Goal: Task Accomplishment & Management: Use online tool/utility

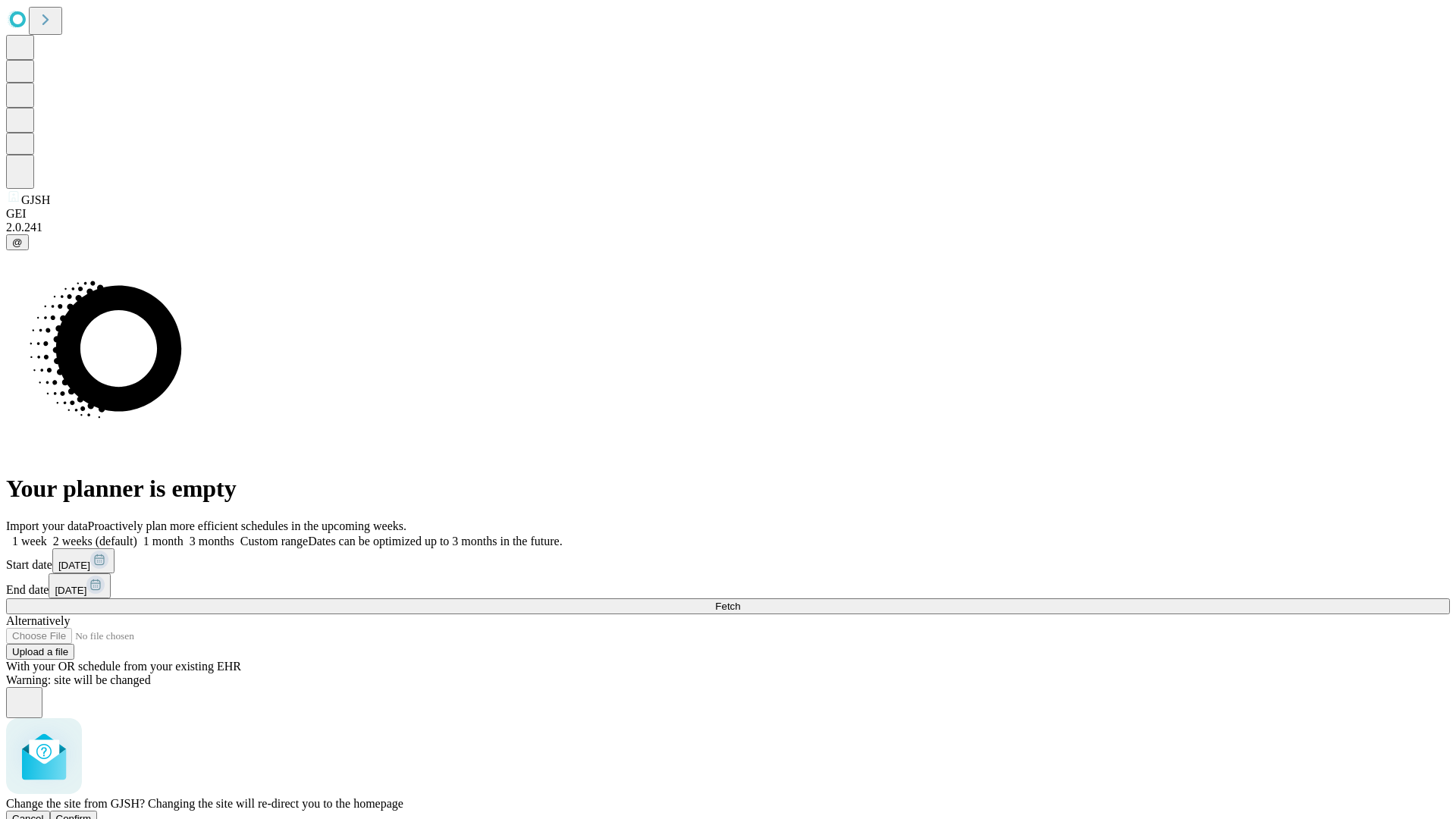
click at [92, 813] on span "Confirm" at bounding box center [73, 819] width 35 height 11
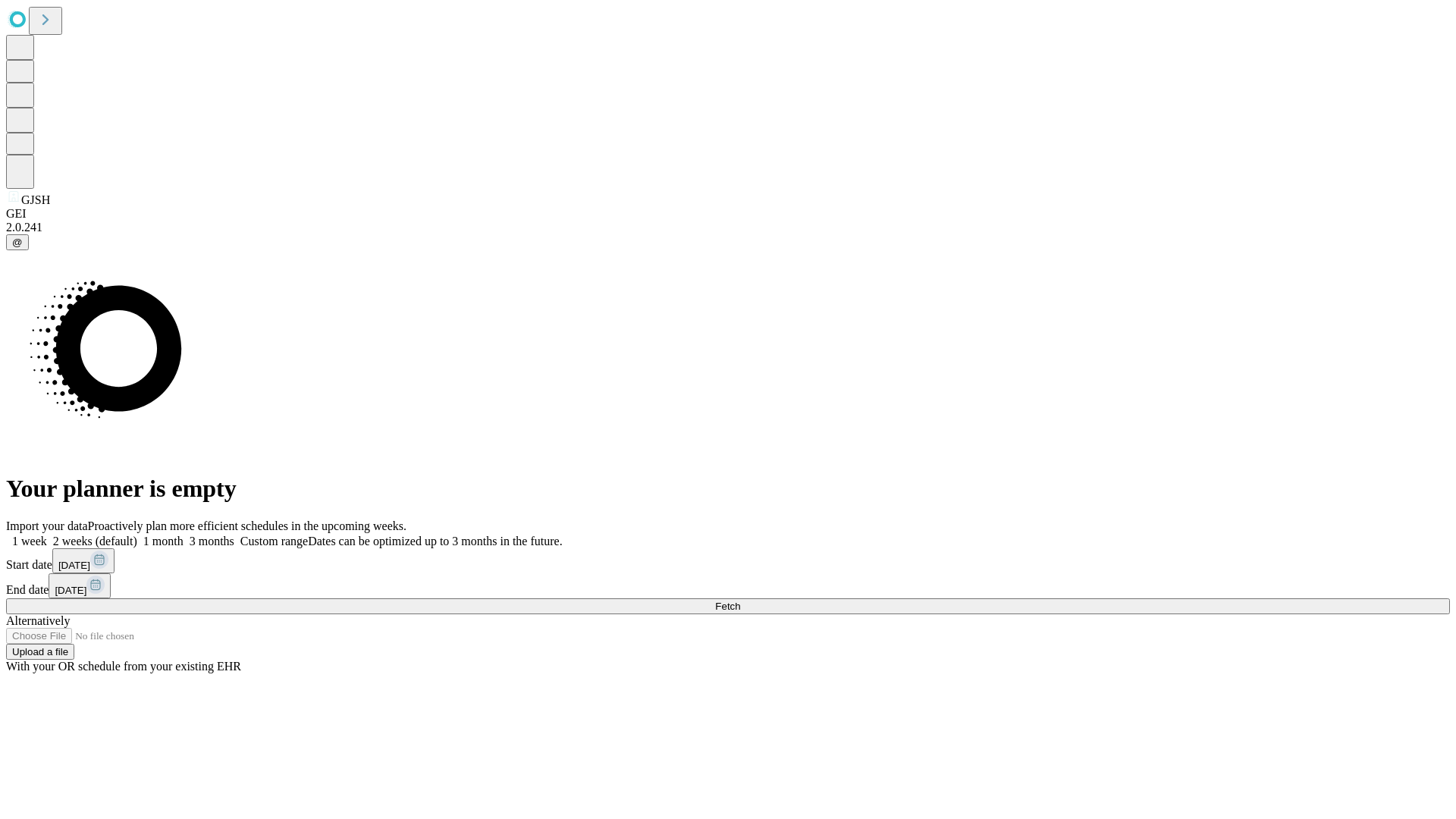
click at [138, 535] on label "2 weeks (default)" at bounding box center [92, 541] width 90 height 13
click at [741, 601] on span "Fetch" at bounding box center [728, 606] width 25 height 11
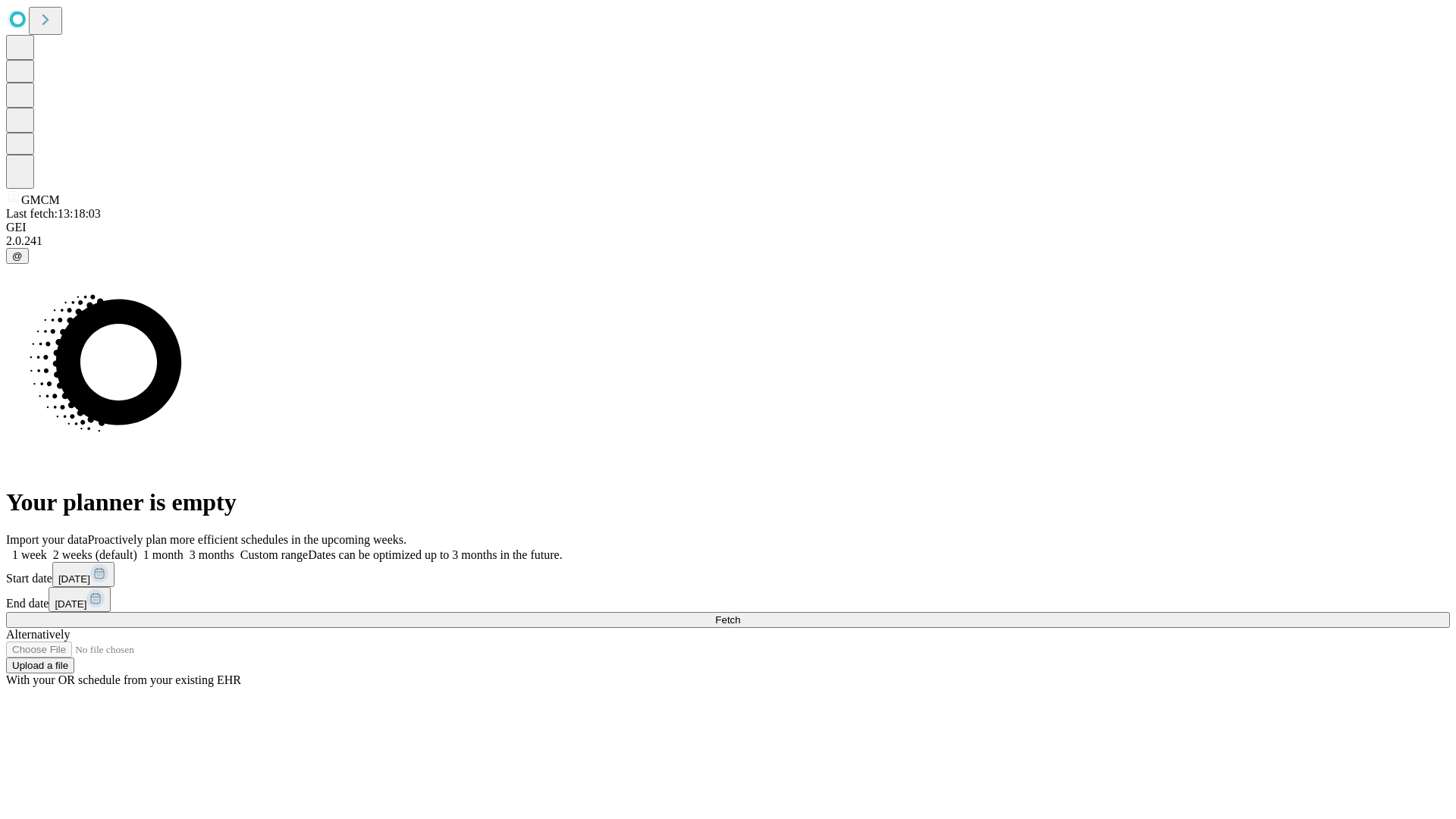
click at [138, 548] on label "2 weeks (default)" at bounding box center [92, 555] width 90 height 13
click at [741, 614] on span "Fetch" at bounding box center [728, 620] width 25 height 11
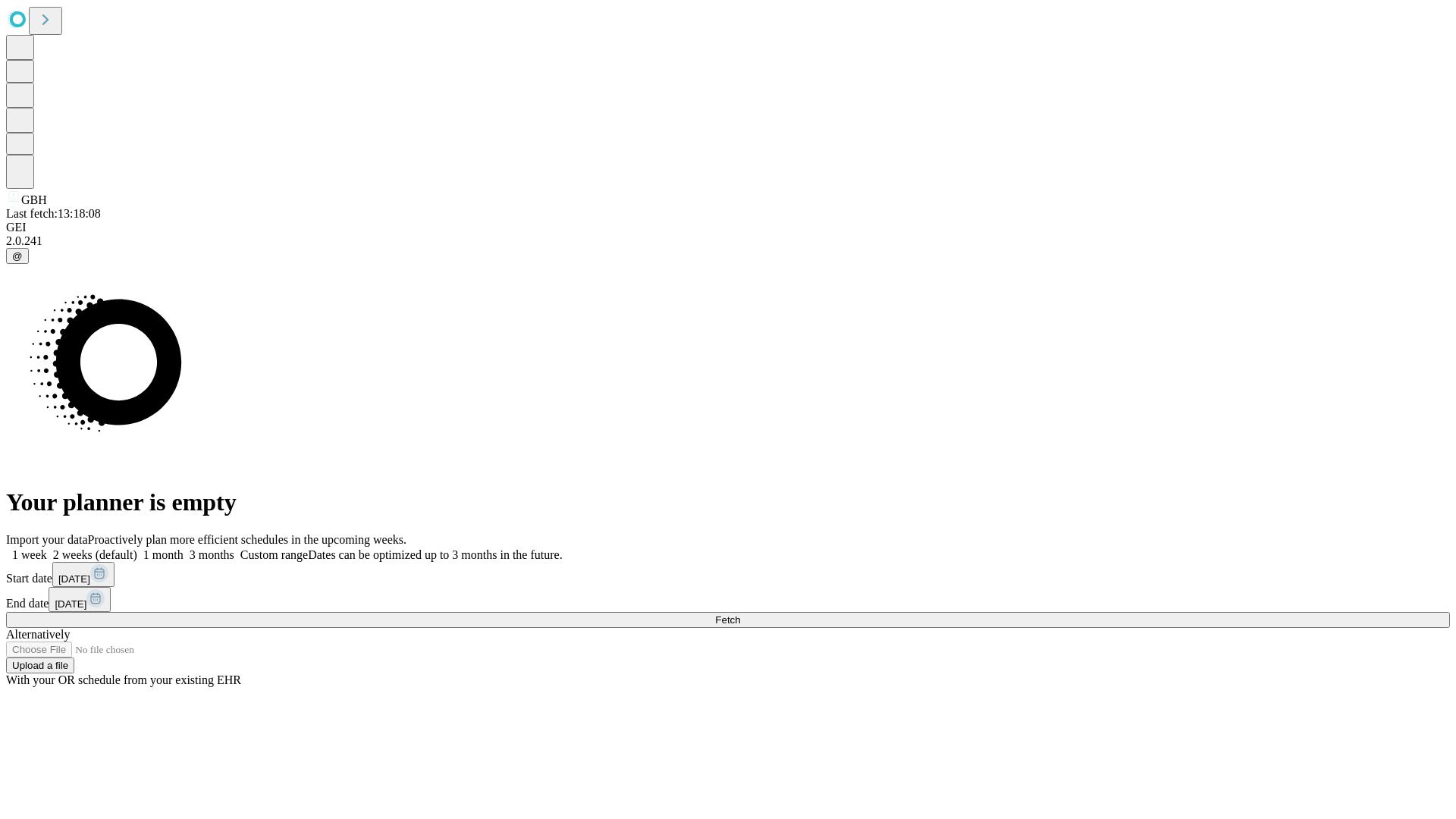
click at [138, 548] on label "2 weeks (default)" at bounding box center [92, 555] width 90 height 13
click at [741, 614] on span "Fetch" at bounding box center [728, 620] width 25 height 11
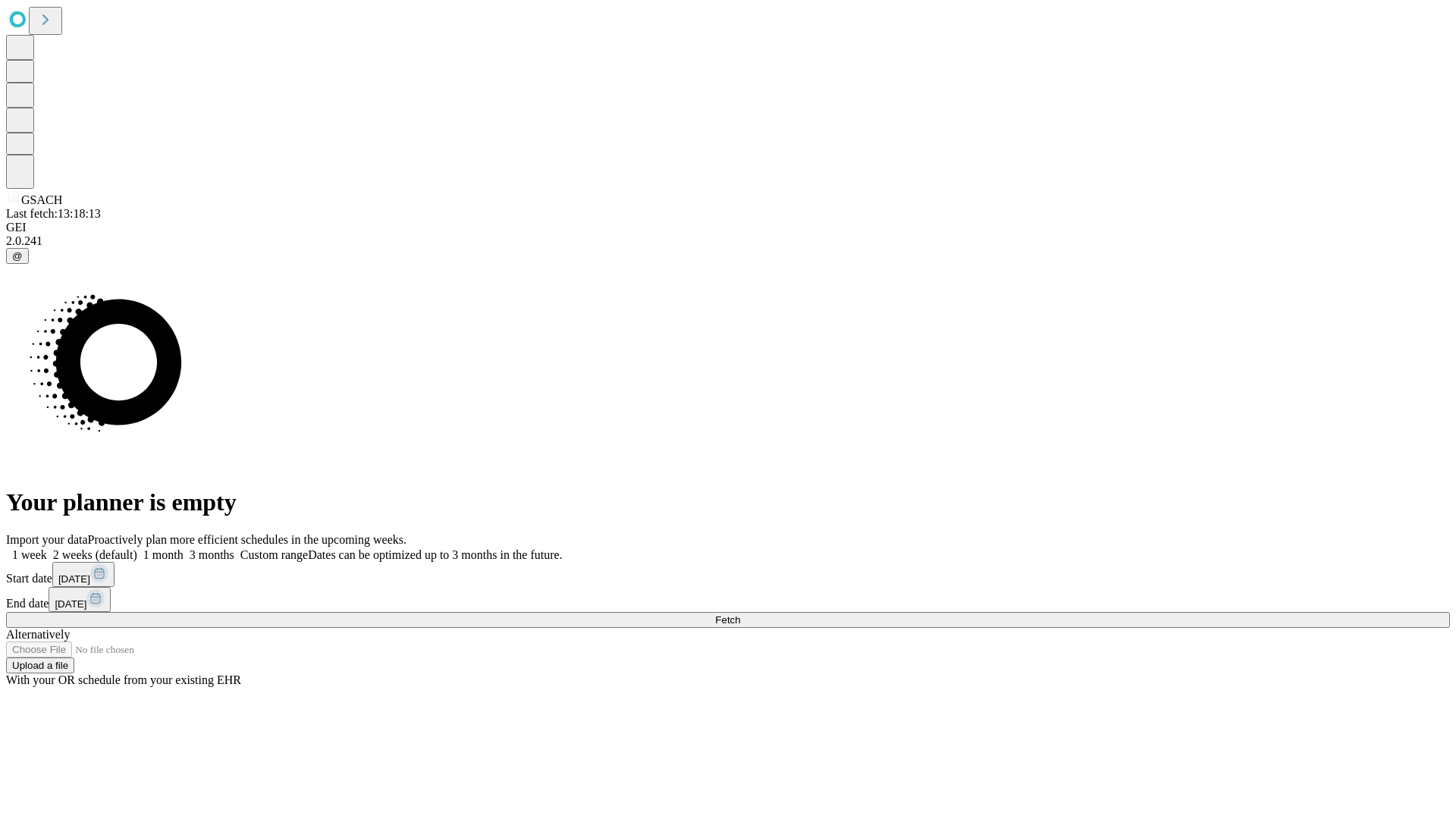
click at [138, 548] on label "2 weeks (default)" at bounding box center [92, 555] width 90 height 13
click at [741, 614] on span "Fetch" at bounding box center [728, 620] width 25 height 11
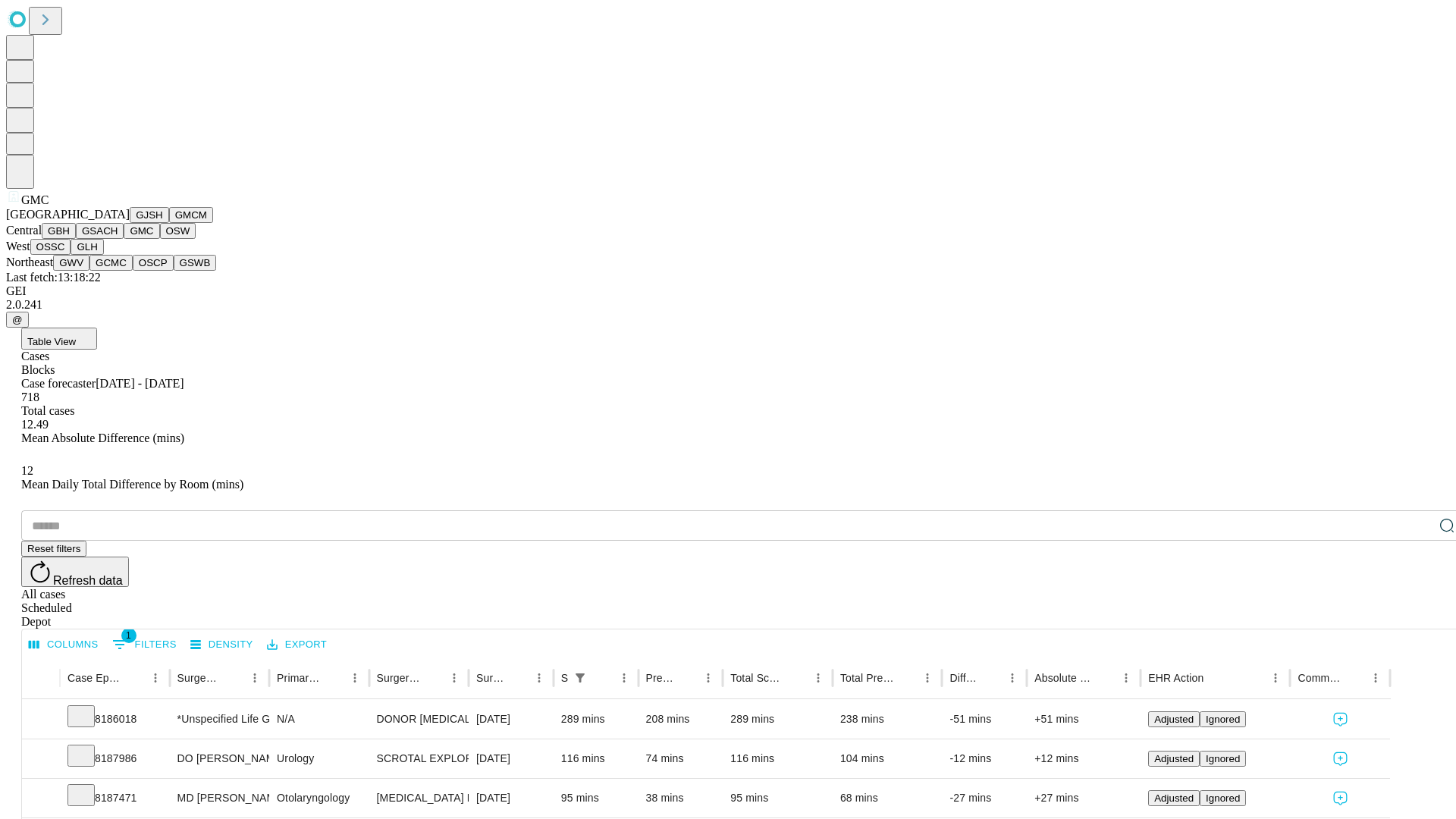
click at [160, 239] on button "OSW" at bounding box center [177, 231] width 36 height 16
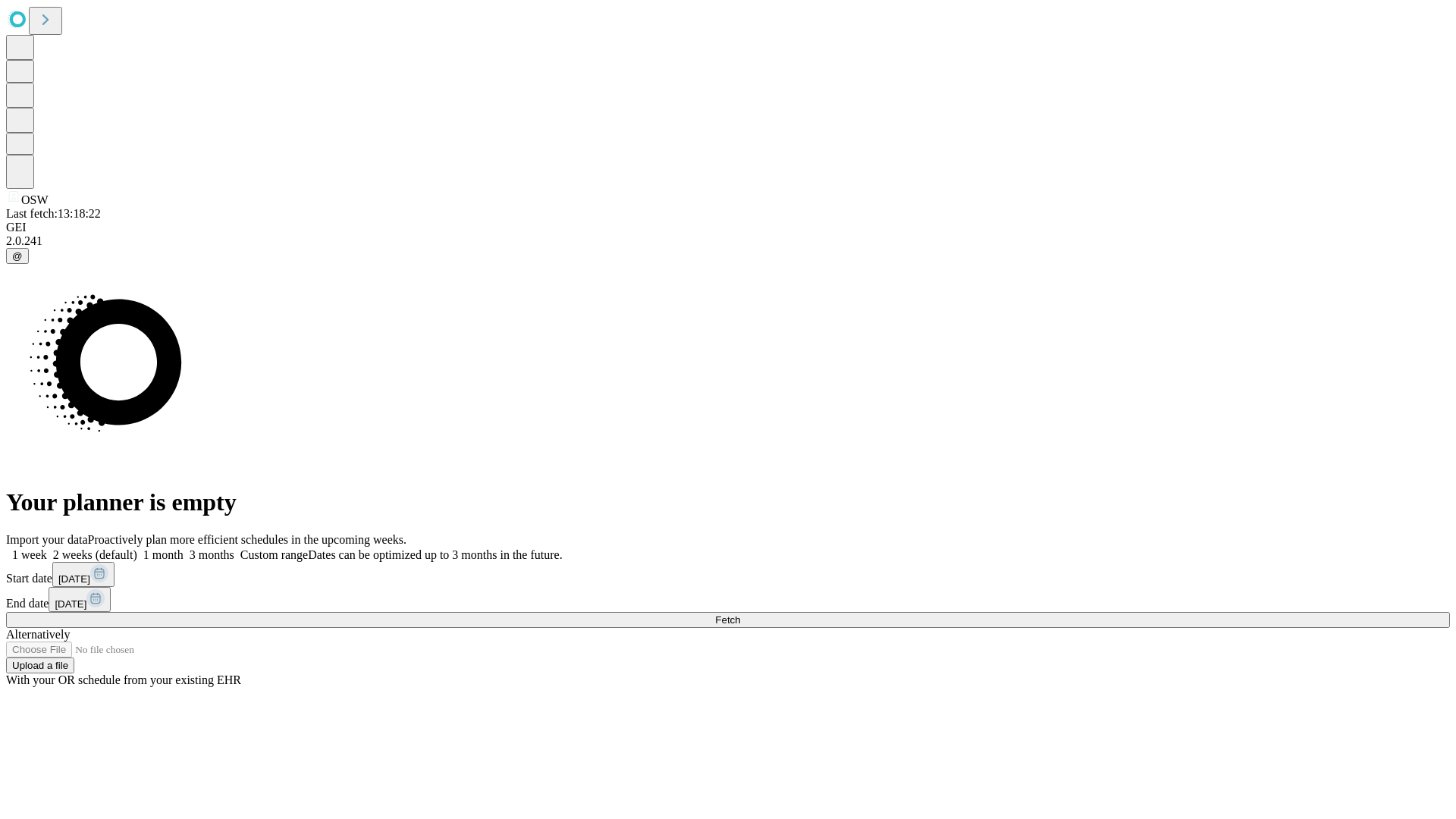
click at [138, 548] on label "2 weeks (default)" at bounding box center [92, 555] width 90 height 13
click at [741, 614] on span "Fetch" at bounding box center [728, 620] width 25 height 11
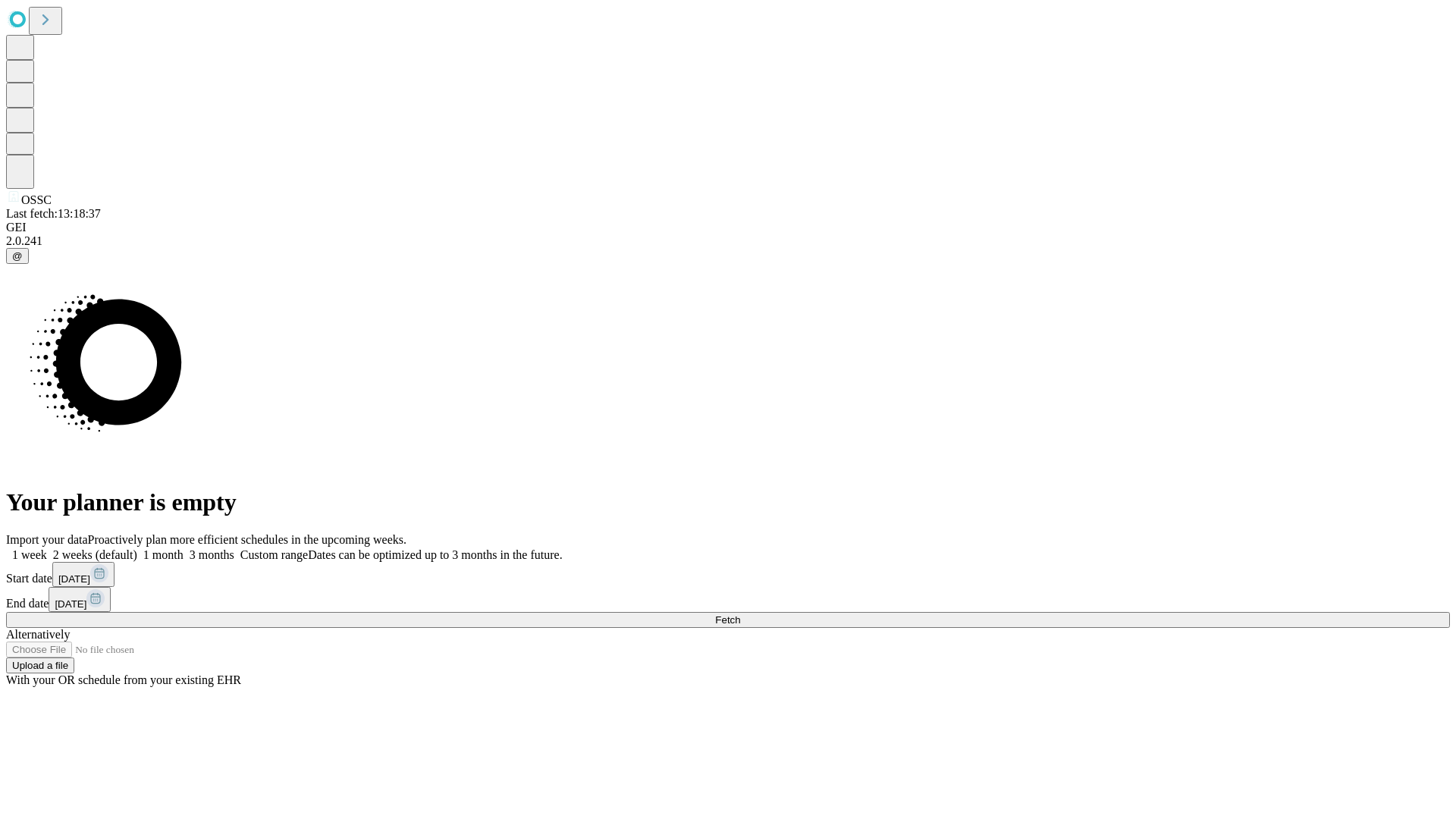
click at [138, 548] on label "2 weeks (default)" at bounding box center [92, 555] width 90 height 13
click at [741, 614] on span "Fetch" at bounding box center [728, 620] width 25 height 11
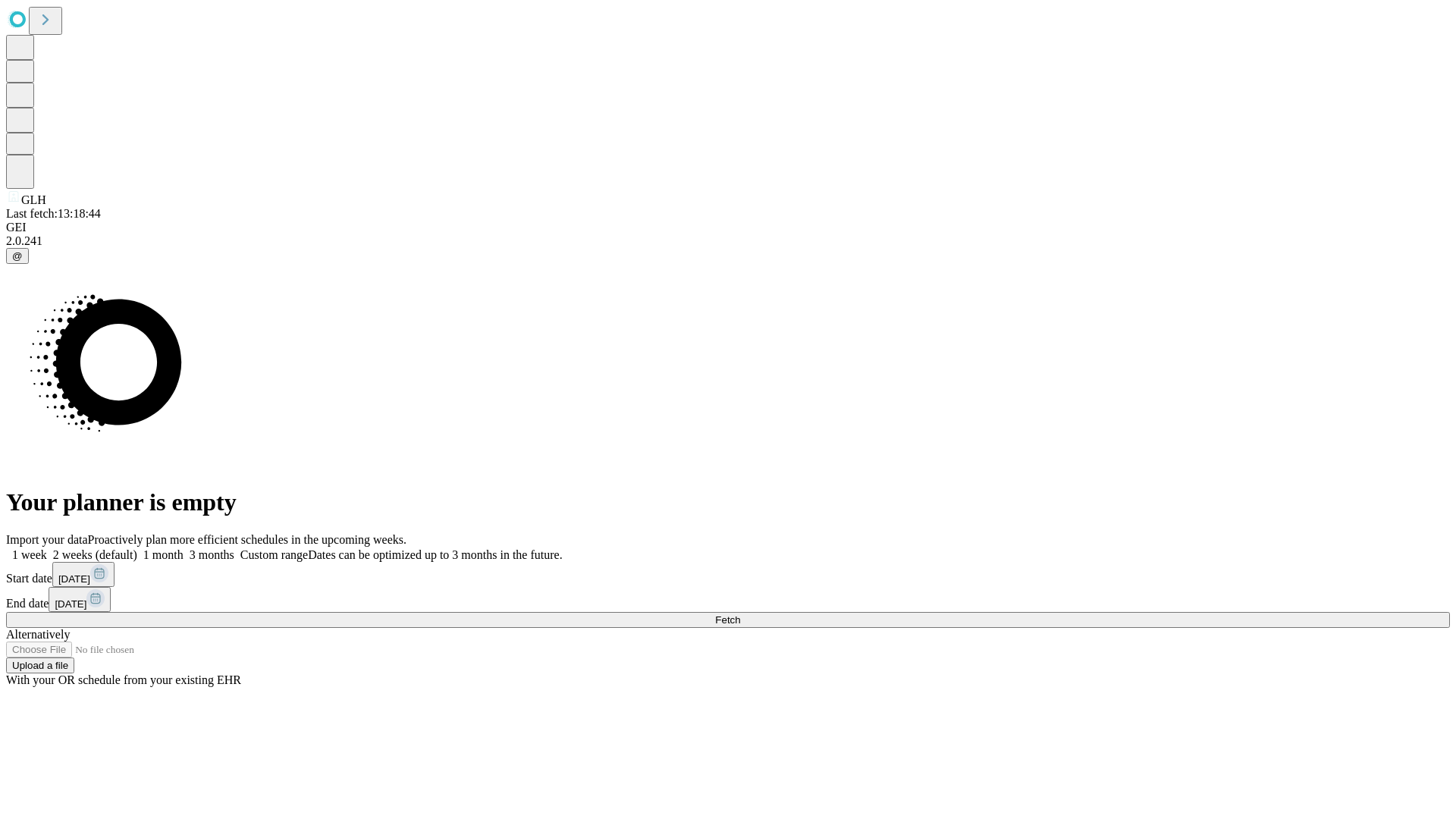
click at [138, 548] on label "2 weeks (default)" at bounding box center [92, 555] width 90 height 13
click at [741, 614] on span "Fetch" at bounding box center [728, 620] width 25 height 11
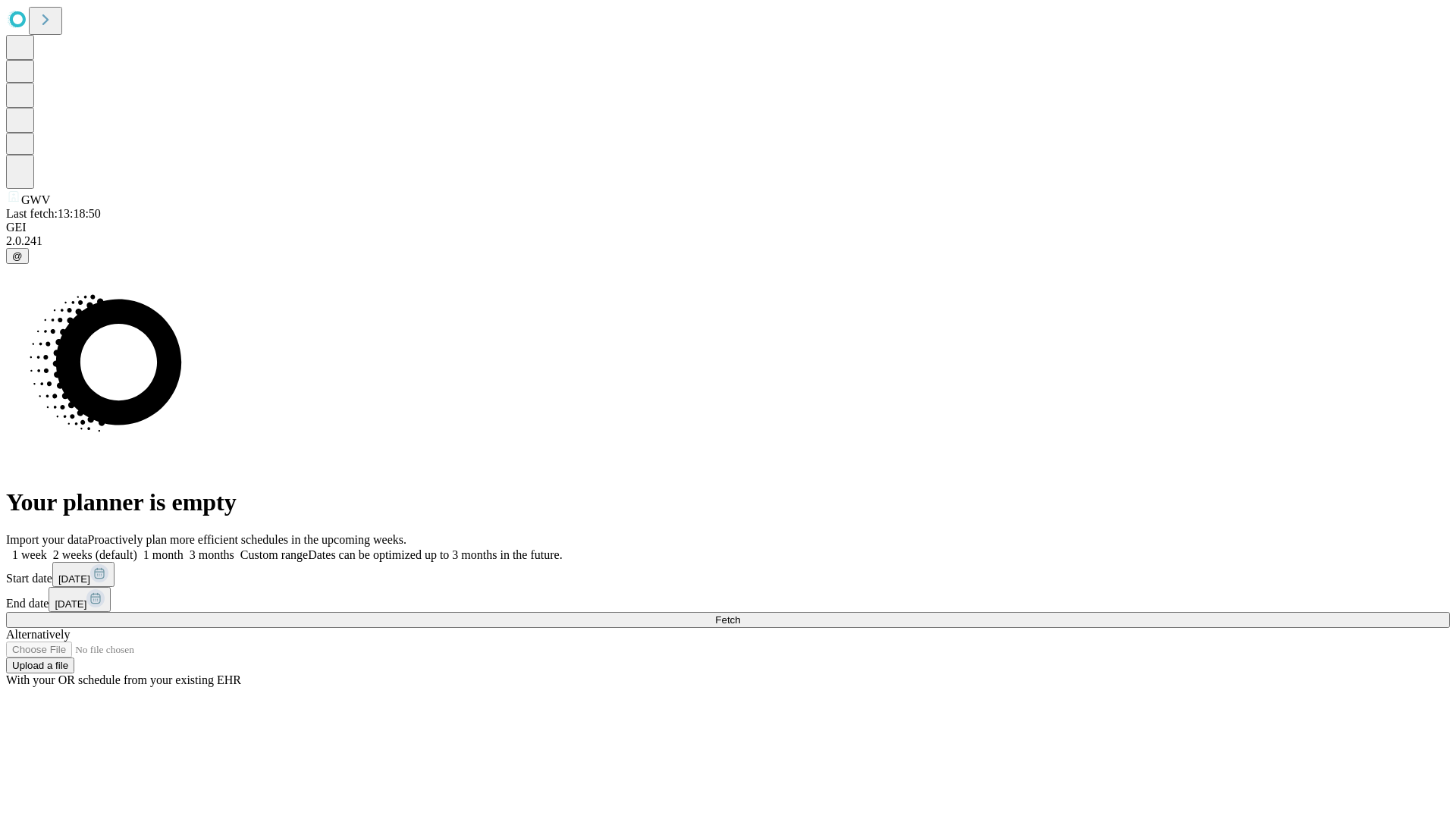
click at [138, 548] on label "2 weeks (default)" at bounding box center [92, 555] width 90 height 13
click at [741, 614] on span "Fetch" at bounding box center [728, 620] width 25 height 11
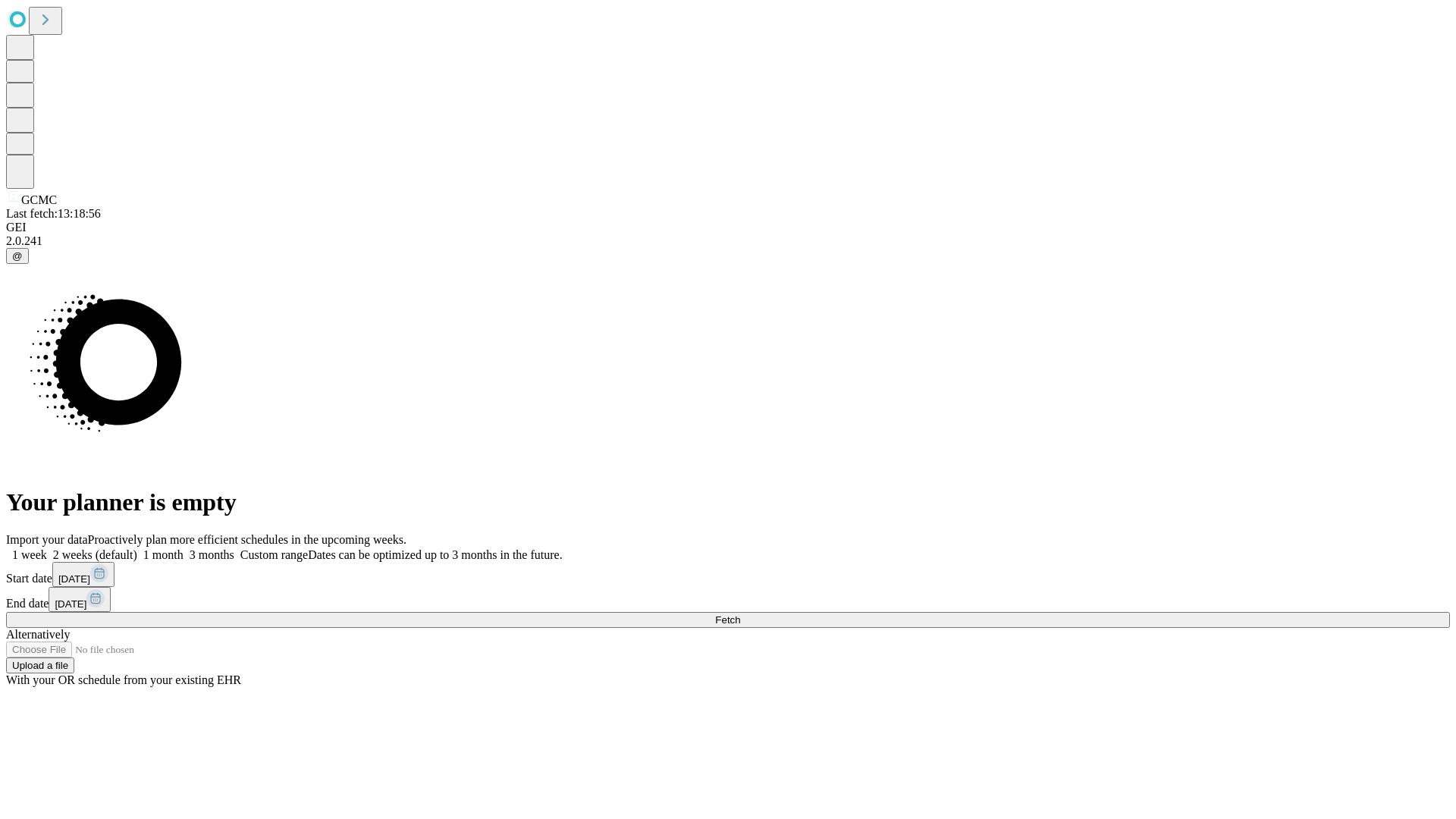
click at [138, 548] on label "2 weeks (default)" at bounding box center [92, 555] width 90 height 13
click at [741, 614] on span "Fetch" at bounding box center [728, 620] width 25 height 11
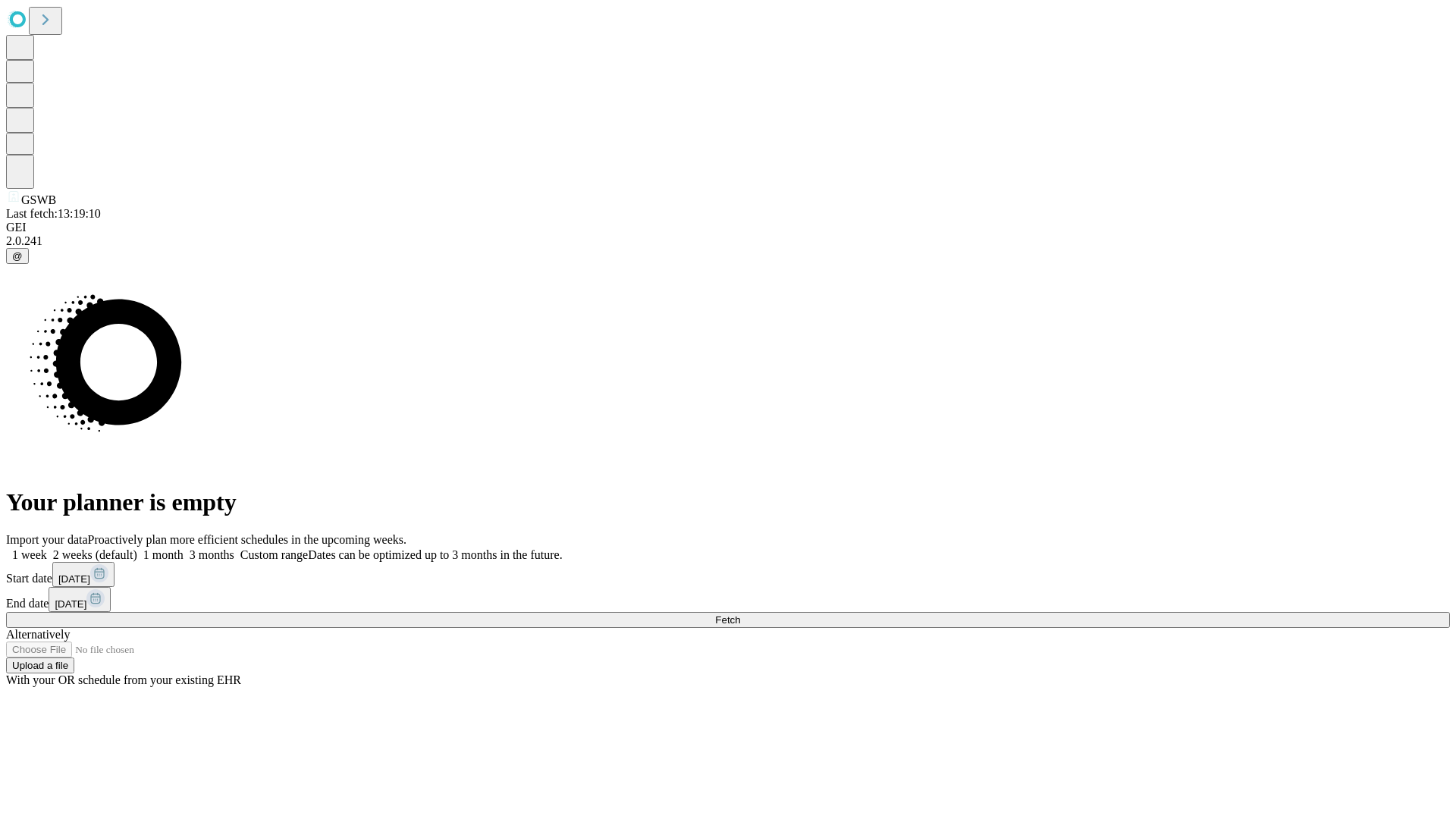
click at [138, 548] on label "2 weeks (default)" at bounding box center [92, 555] width 90 height 13
click at [741, 614] on span "Fetch" at bounding box center [728, 620] width 25 height 11
